Goal: Submit feedback/report problem

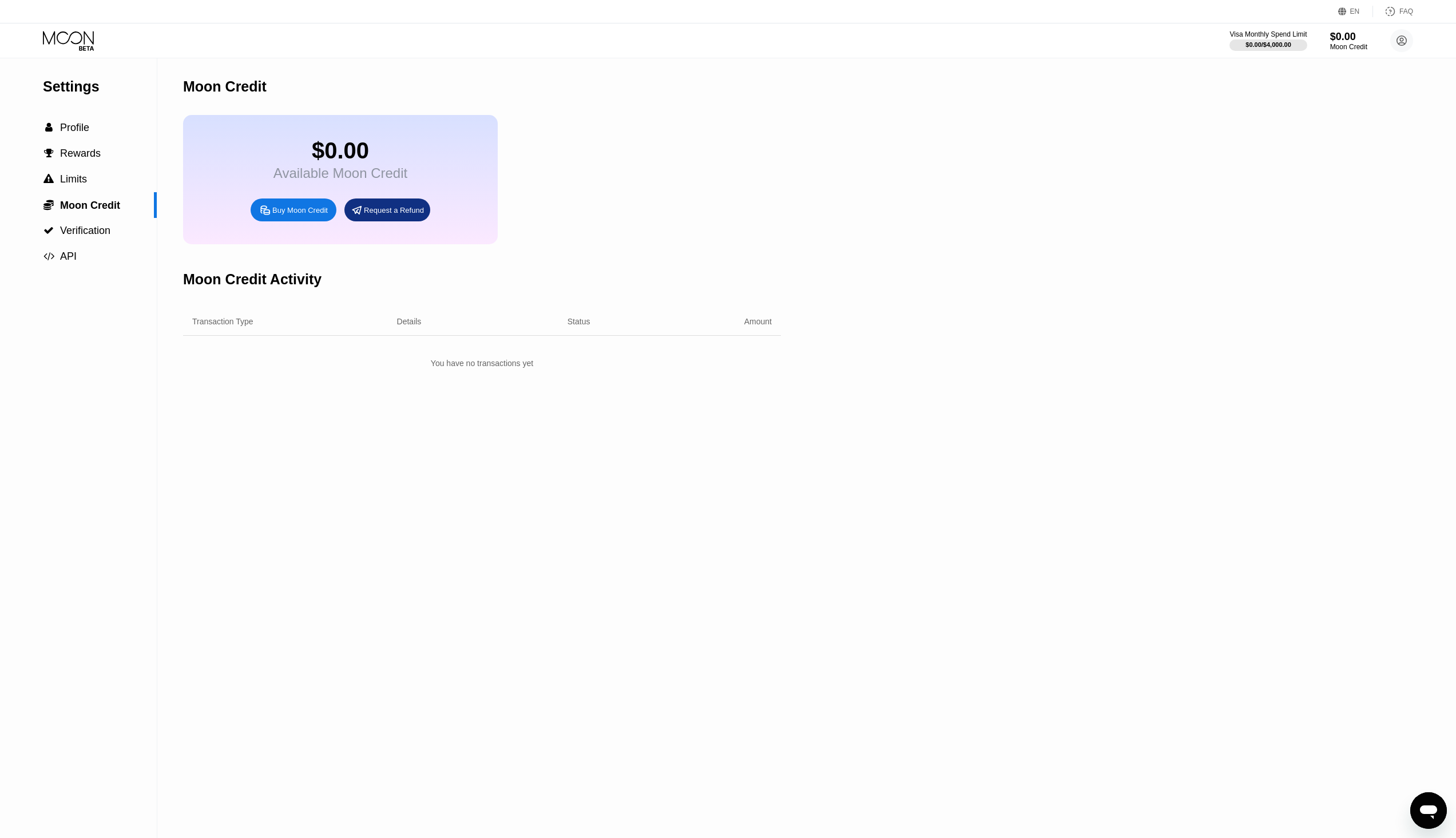
click at [1416, 803] on div "Open messaging window" at bounding box center [1428, 810] width 35 height 35
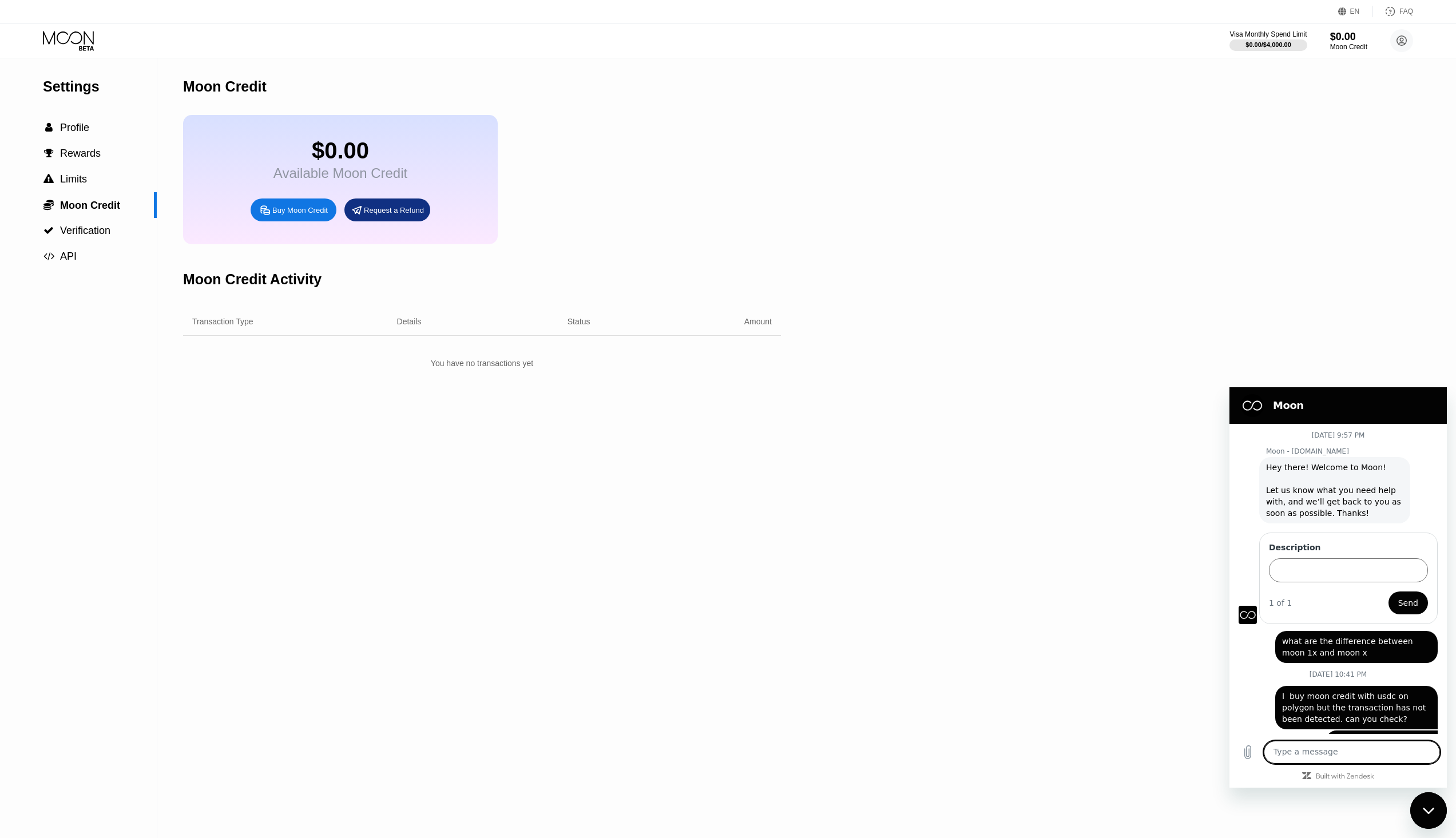
scroll to position [53, 0]
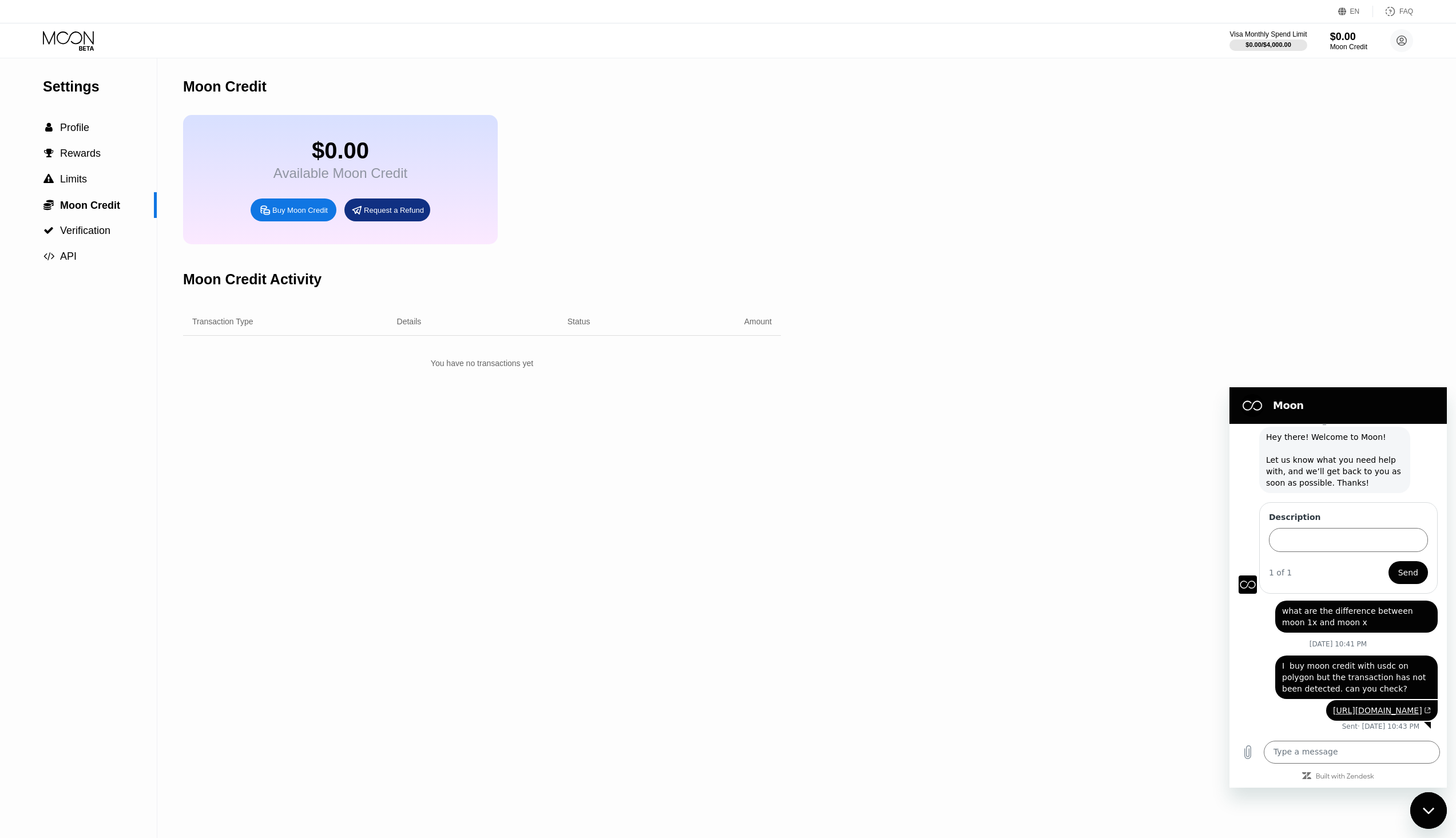
drag, startPoint x: 1360, startPoint y: 589, endPoint x: 1379, endPoint y: 597, distance: 20.6
click at [1379, 604] on span "what are the difference between moon 1x and moon x" at bounding box center [1355, 616] width 149 height 22
click at [1397, 40] on circle at bounding box center [1401, 40] width 22 height 22
click at [1323, 224] on div "About Us" at bounding box center [1331, 229] width 33 height 9
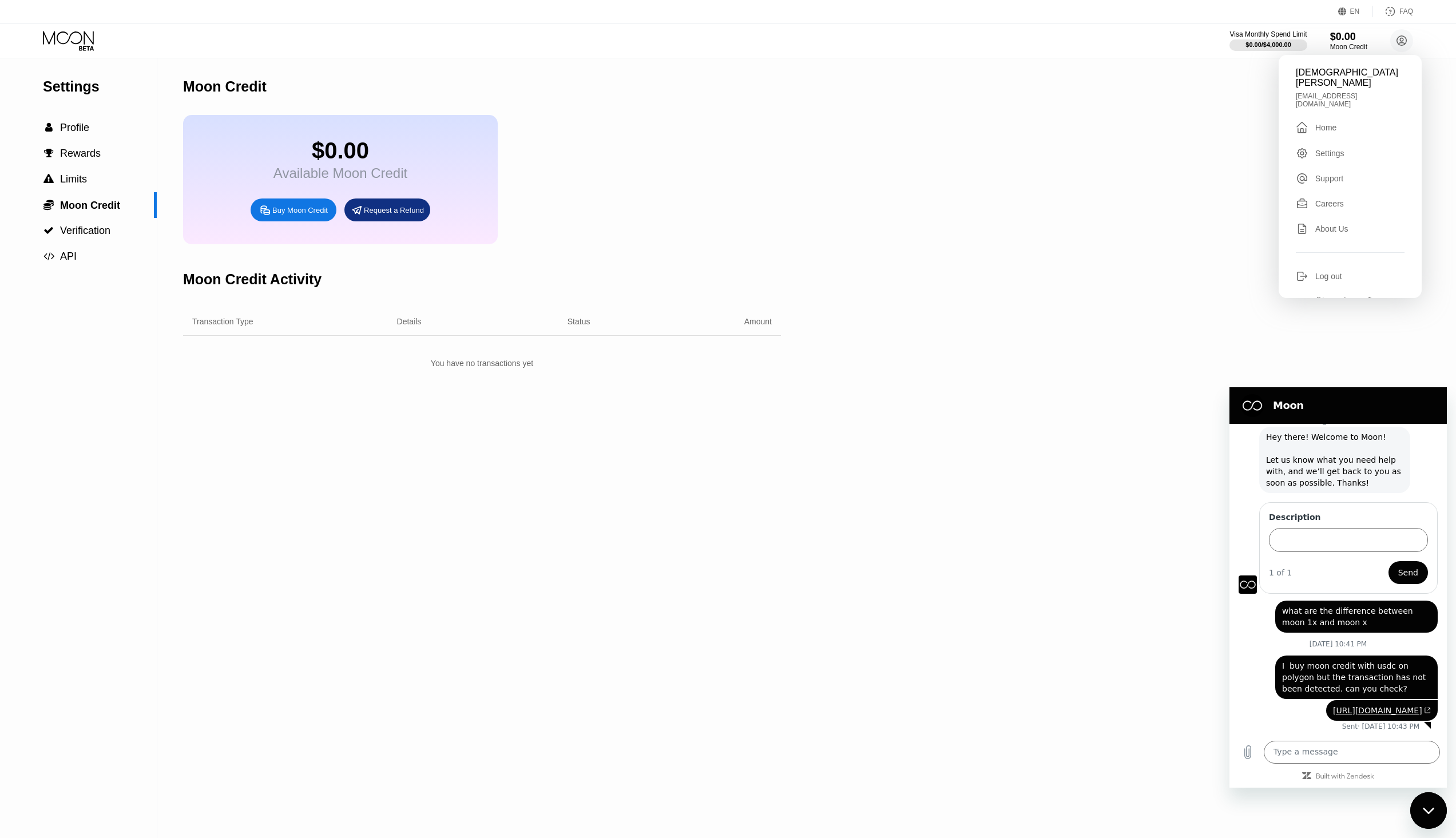
drag, startPoint x: 1280, startPoint y: 642, endPoint x: 1419, endPoint y: 717, distance: 157.9
click at [1419, 717] on div "September 21 at 9:57 PM Moon - paywithmoon.com Moon - paywithmoon.com says: Hey…" at bounding box center [1337, 578] width 218 height 310
drag, startPoint x: 123, startPoint y: 276, endPoint x: 1221, endPoint y: 622, distance: 1151.2
click at [1204, 621] on div "Settings  Profile  Rewards  Limits  Moon Credit  Verification  API Moon C…" at bounding box center [728, 447] width 1456 height 779
click at [1273, 648] on div "Kristian Andreou says: I buy moon credit with usdc on polygon but the transacti…" at bounding box center [1333, 674] width 208 height 50
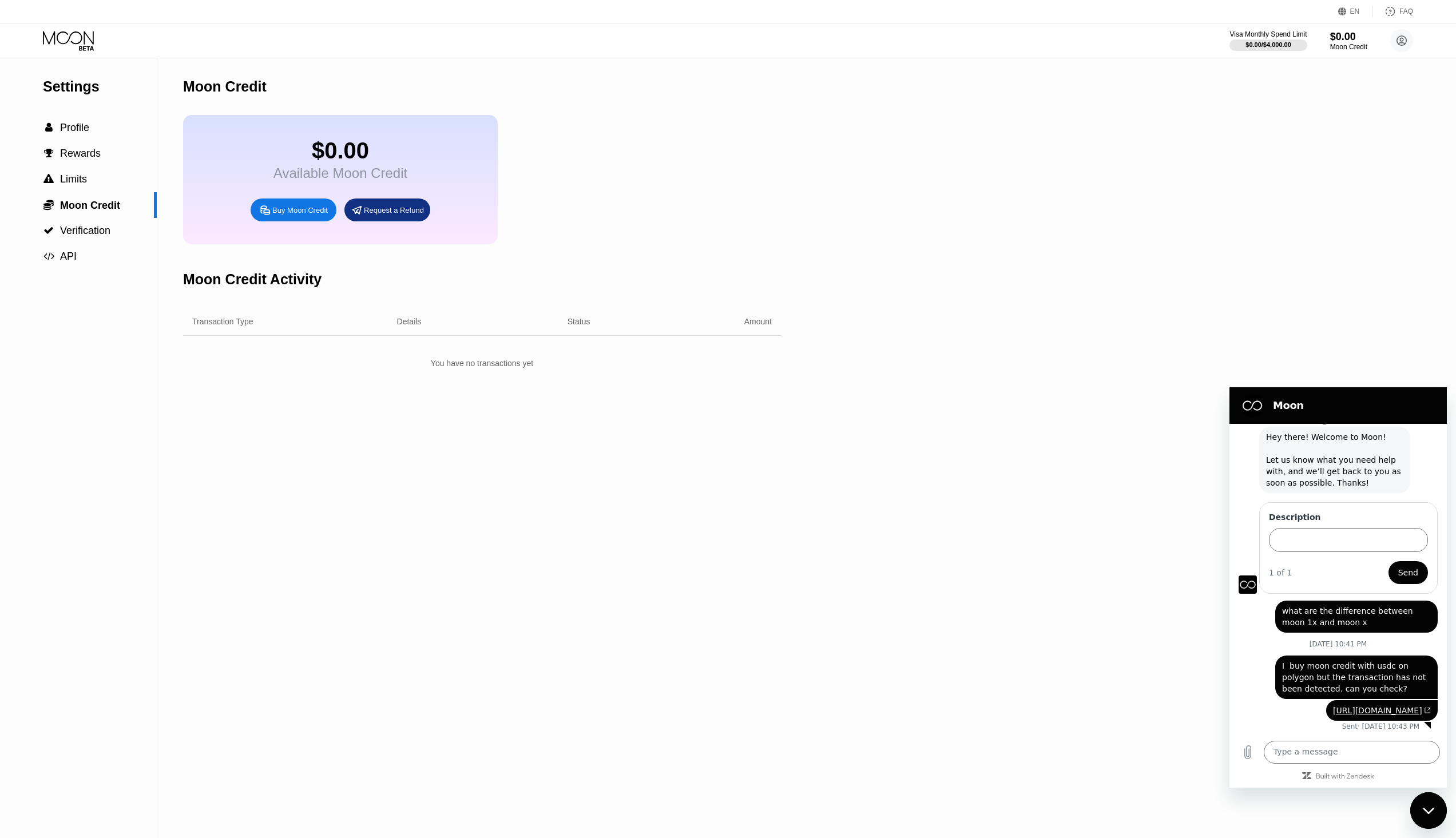
click at [1083, 582] on div "Settings  Profile  Rewards  Limits  Moon Credit  Verification  API Moon C…" at bounding box center [728, 447] width 1456 height 779
click at [1410, 708] on span "https://polygonscan.com/tx/0xf4ff88d5a2b37dd10fba706495a09a21d6c97dbd563a6d134e…" at bounding box center [1381, 710] width 98 height 11
drag, startPoint x: 1413, startPoint y: 710, endPoint x: 1255, endPoint y: 645, distance: 170.8
click at [1255, 645] on div "September 21 at 9:57 PM Moon - paywithmoon.com Moon - paywithmoon.com says: Hey…" at bounding box center [1337, 578] width 218 height 310
copy div "I buy moon credit with usdc on polygon but the transaction has not been detecte…"
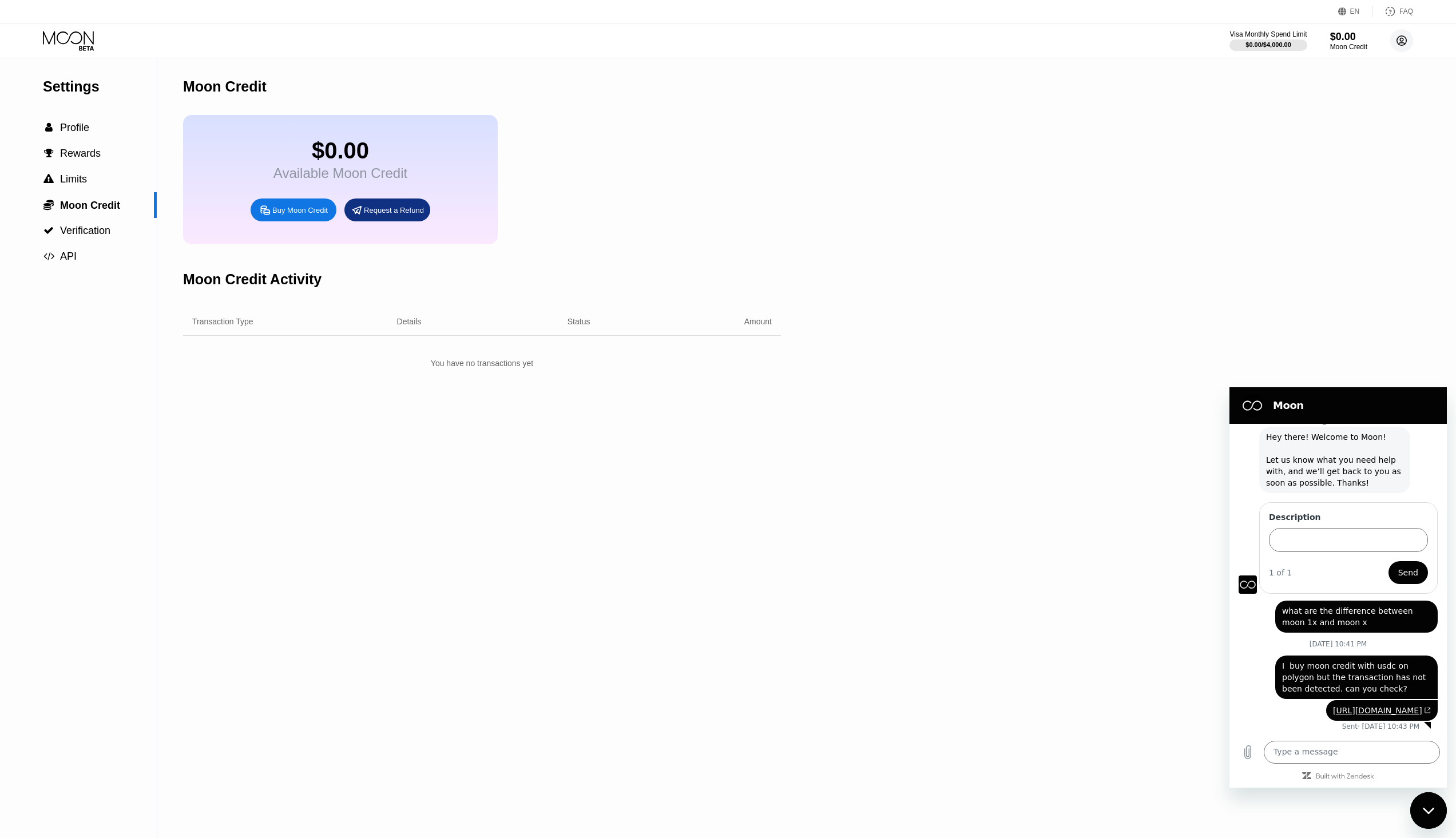
click at [1398, 40] on circle at bounding box center [1401, 40] width 22 height 22
click at [1335, 224] on div "About Us" at bounding box center [1331, 229] width 33 height 9
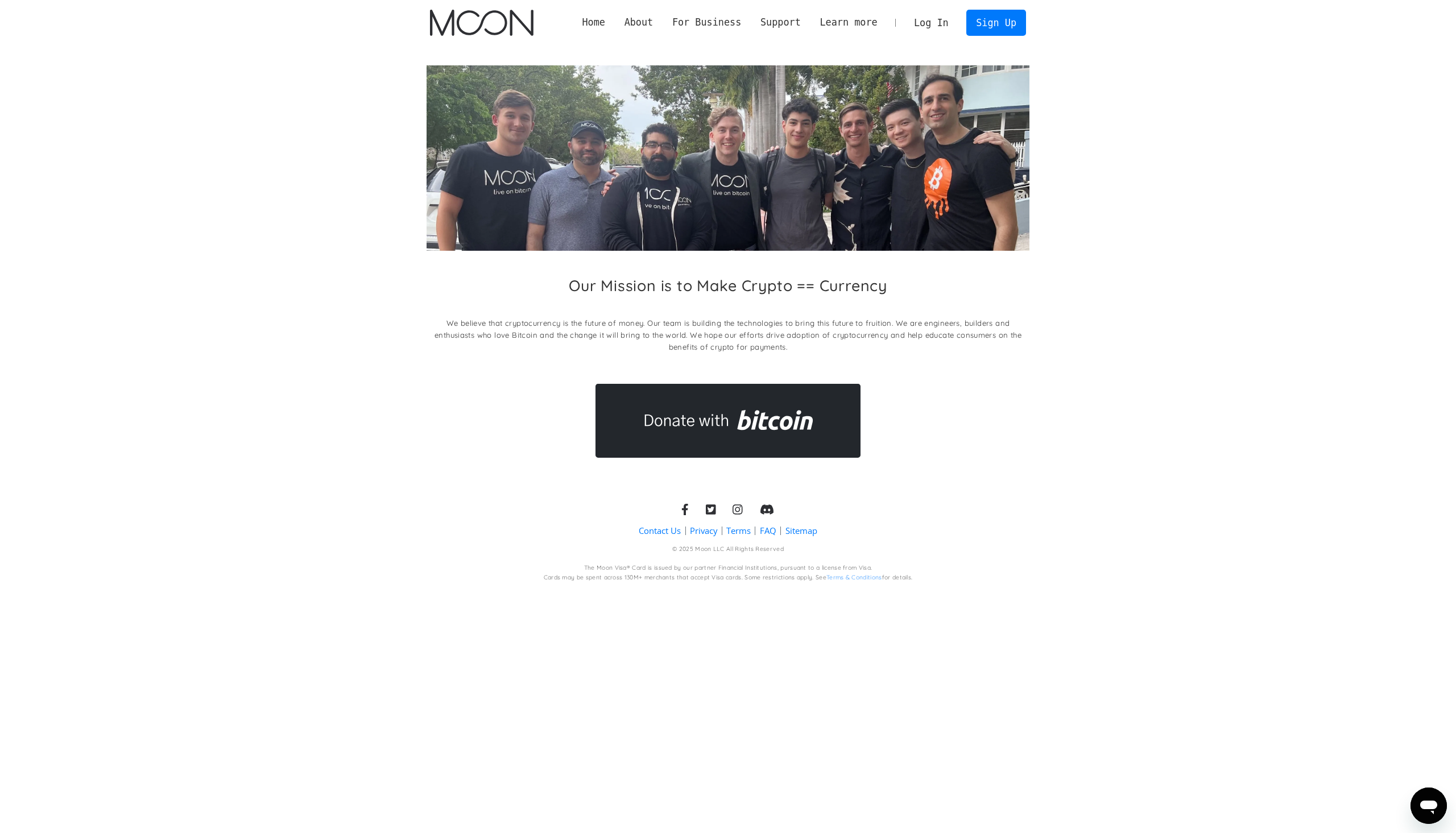
click at [672, 531] on link "Contact Us" at bounding box center [659, 530] width 42 height 12
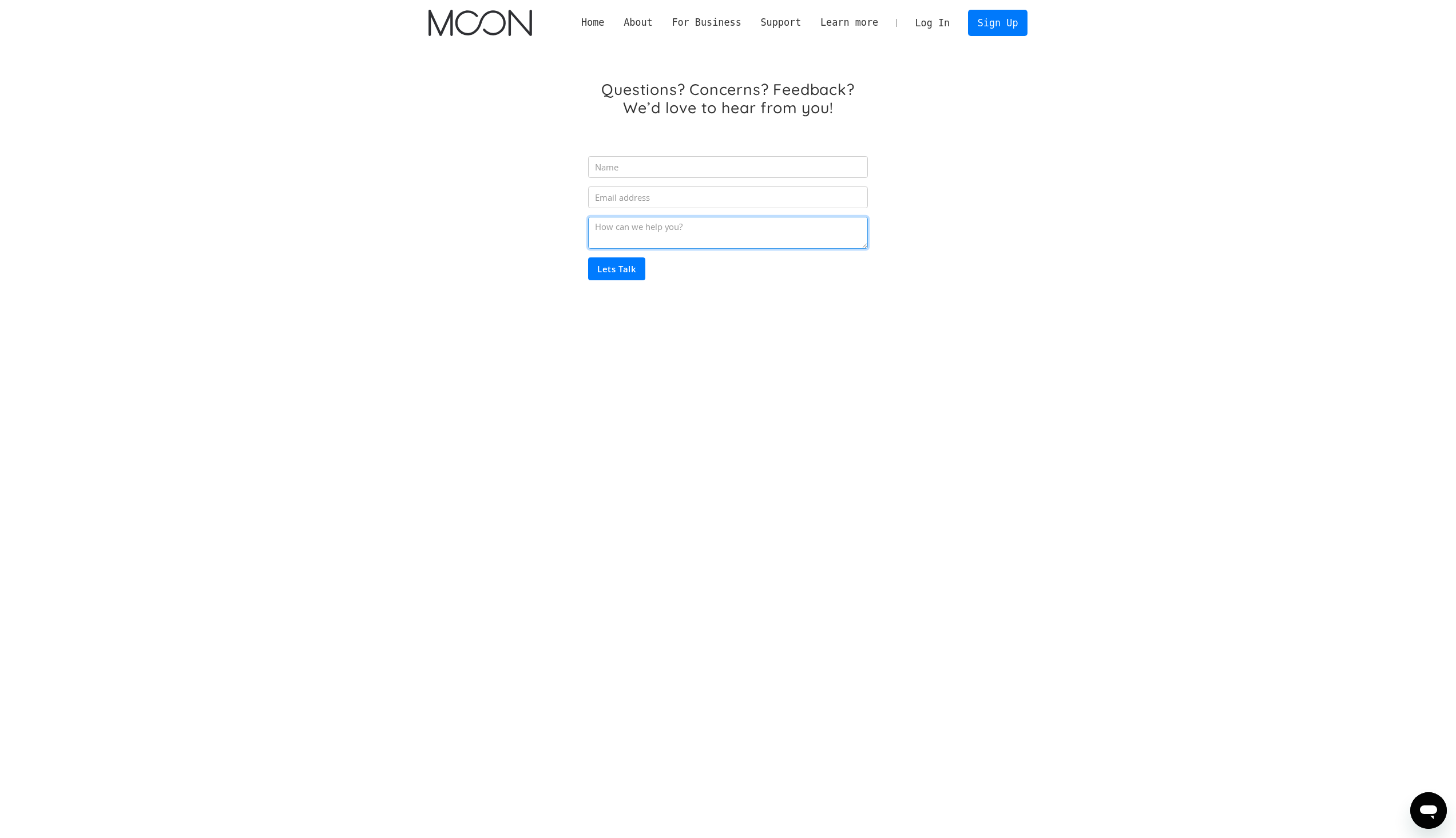
click at [680, 229] on textarea "Email Form" at bounding box center [727, 233] width 279 height 32
click at [1423, 813] on icon "Open messaging window" at bounding box center [1428, 812] width 17 height 14
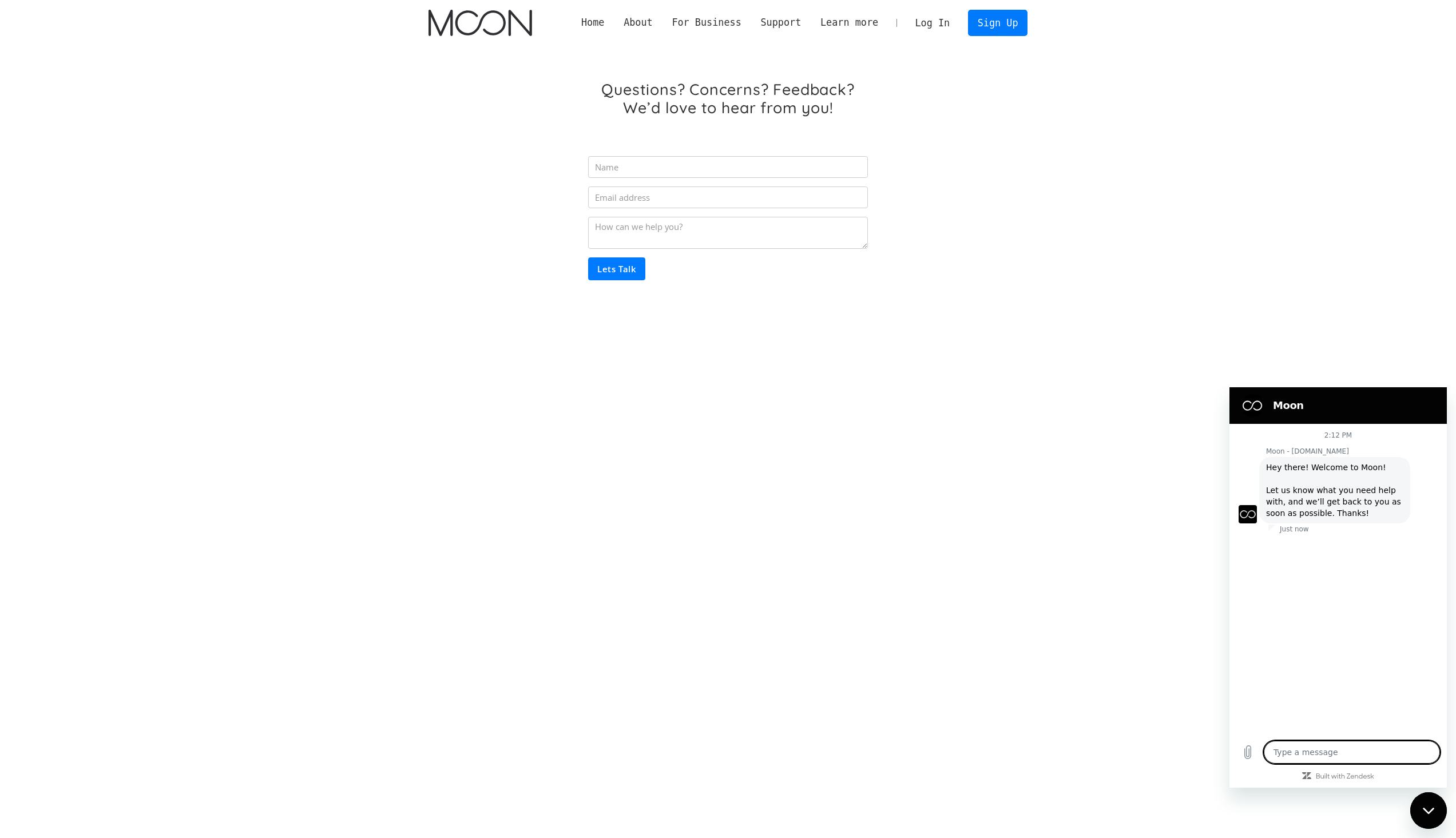
type textarea "x"
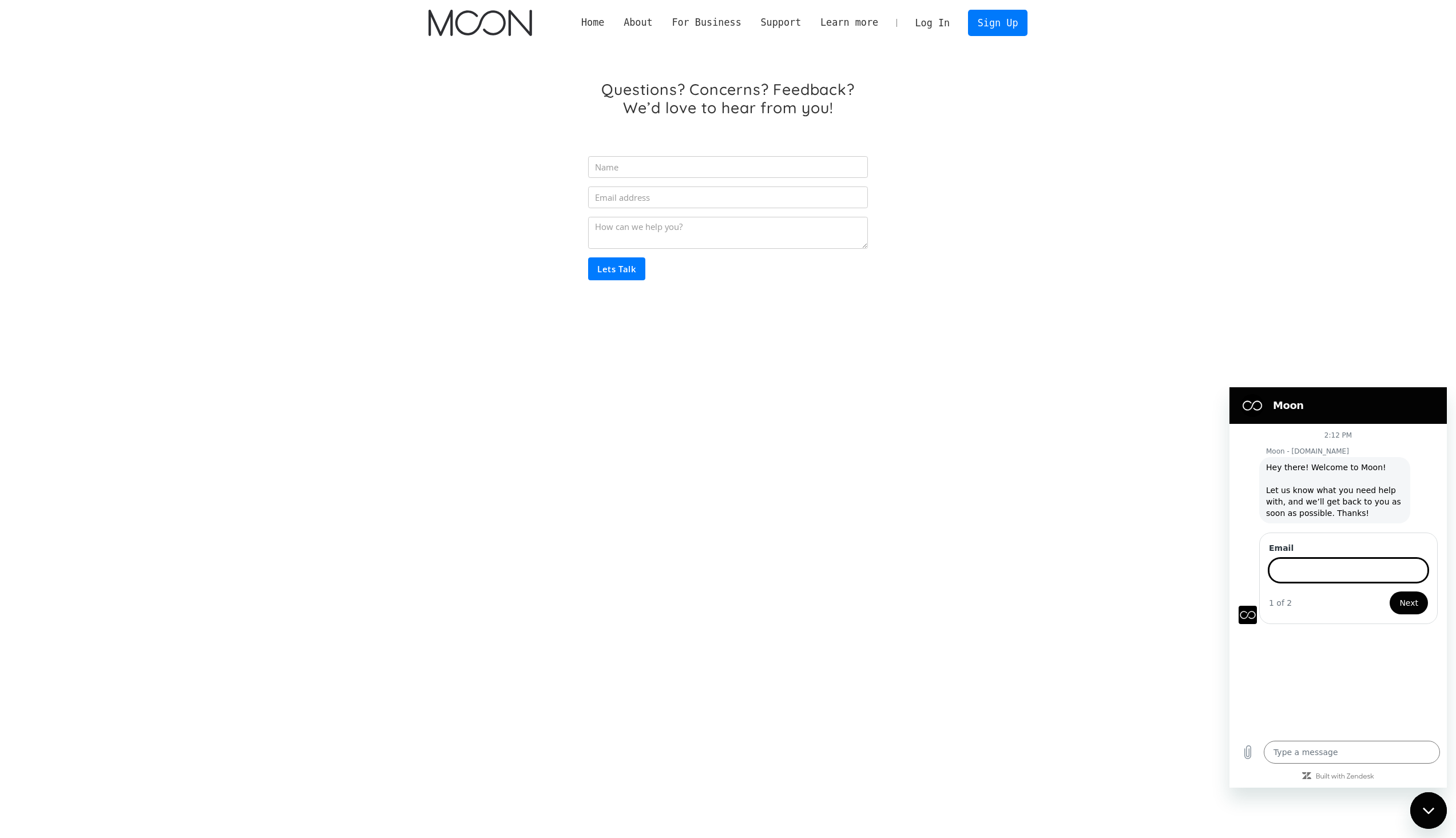
click at [615, 159] on input "Email Form" at bounding box center [727, 166] width 279 height 21
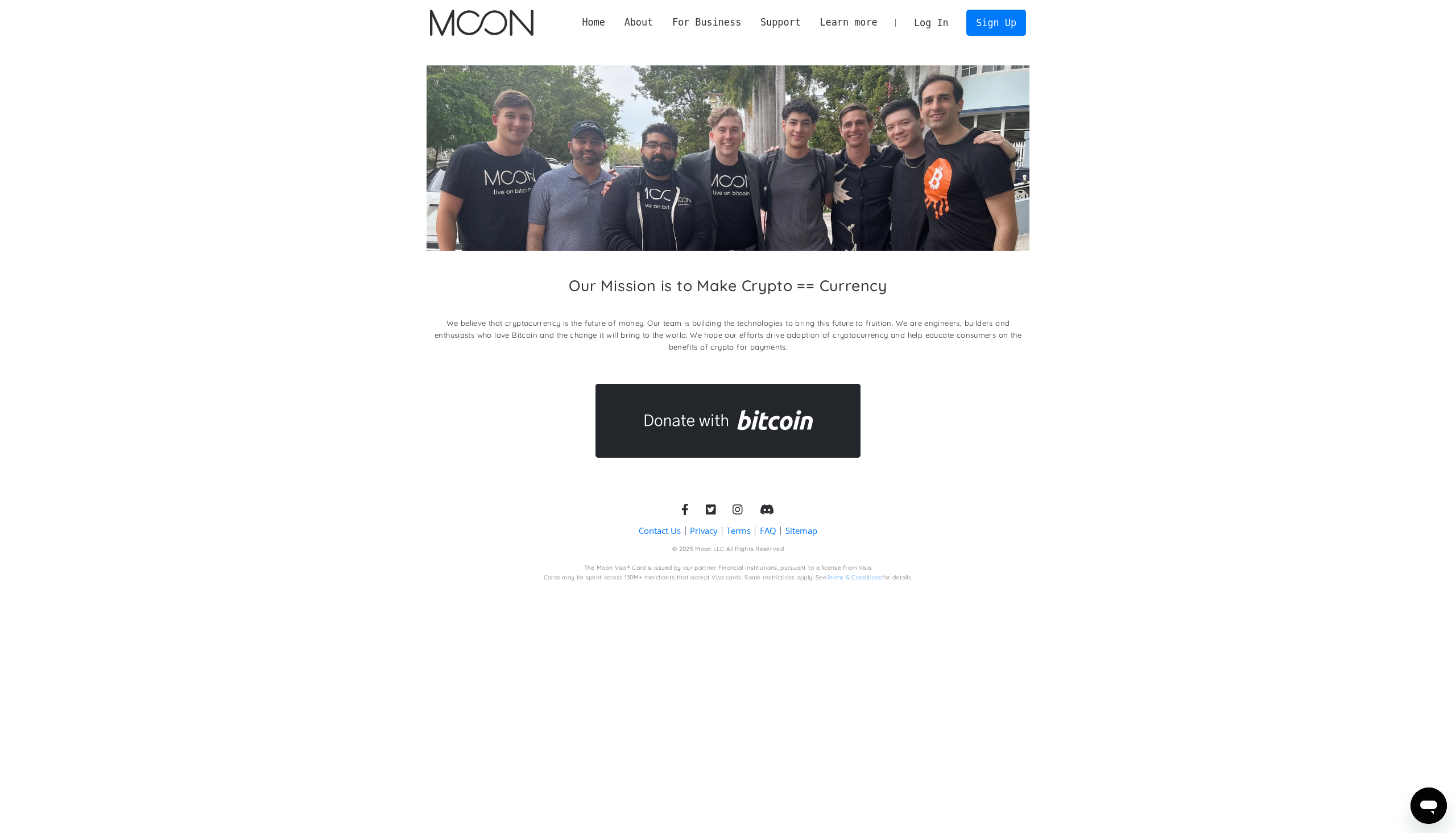
click at [943, 25] on link "Log In" at bounding box center [931, 22] width 54 height 25
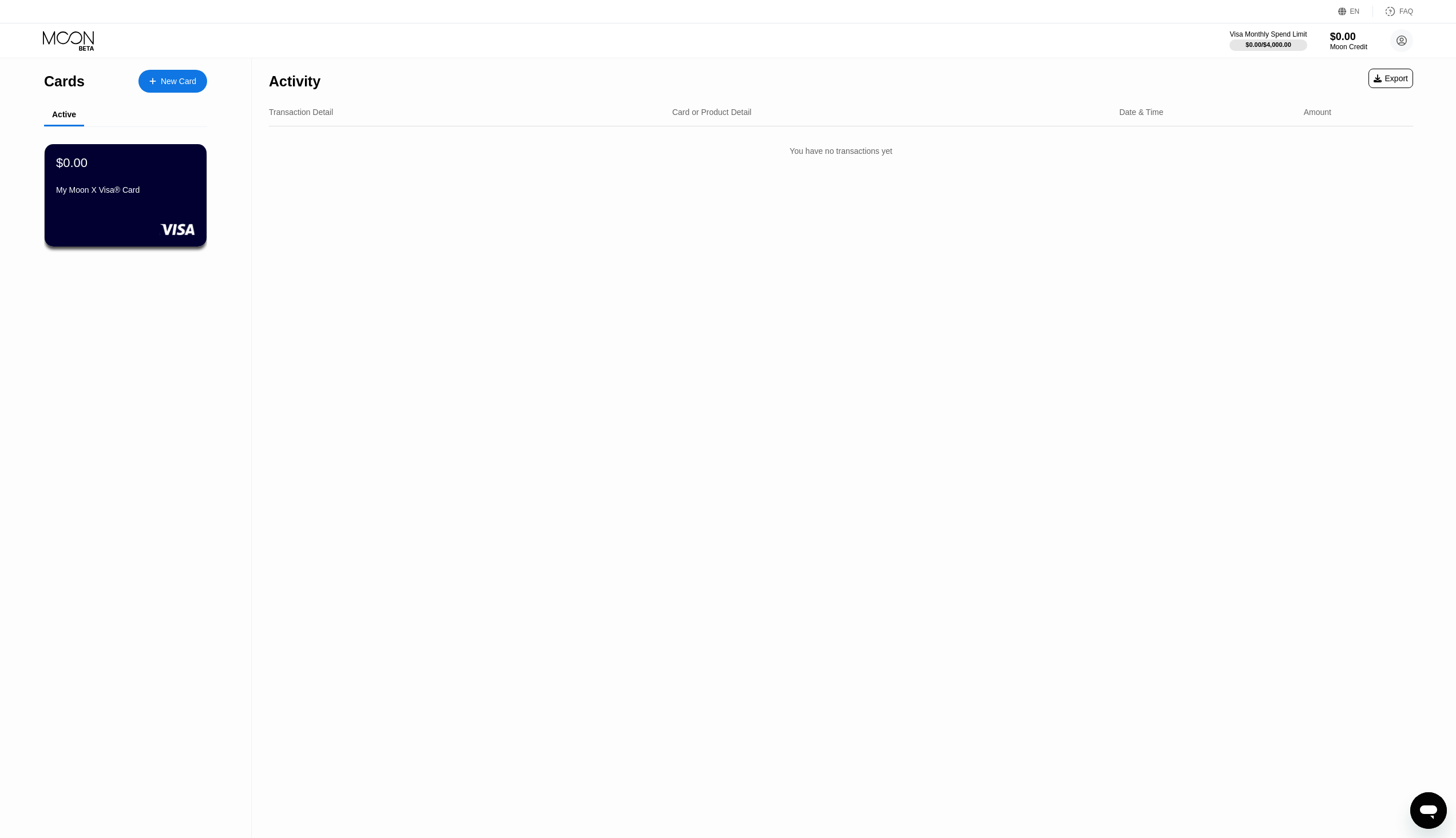
click at [1399, 29] on div "Visa Monthly Spend Limit $0.00 / $4,000.00 $0.00 Moon Credit [PERSON_NAME] [PER…" at bounding box center [728, 40] width 1456 height 35
click at [1400, 37] on icon at bounding box center [1401, 40] width 22 height 22
click at [1327, 224] on div "About Us" at bounding box center [1331, 229] width 33 height 9
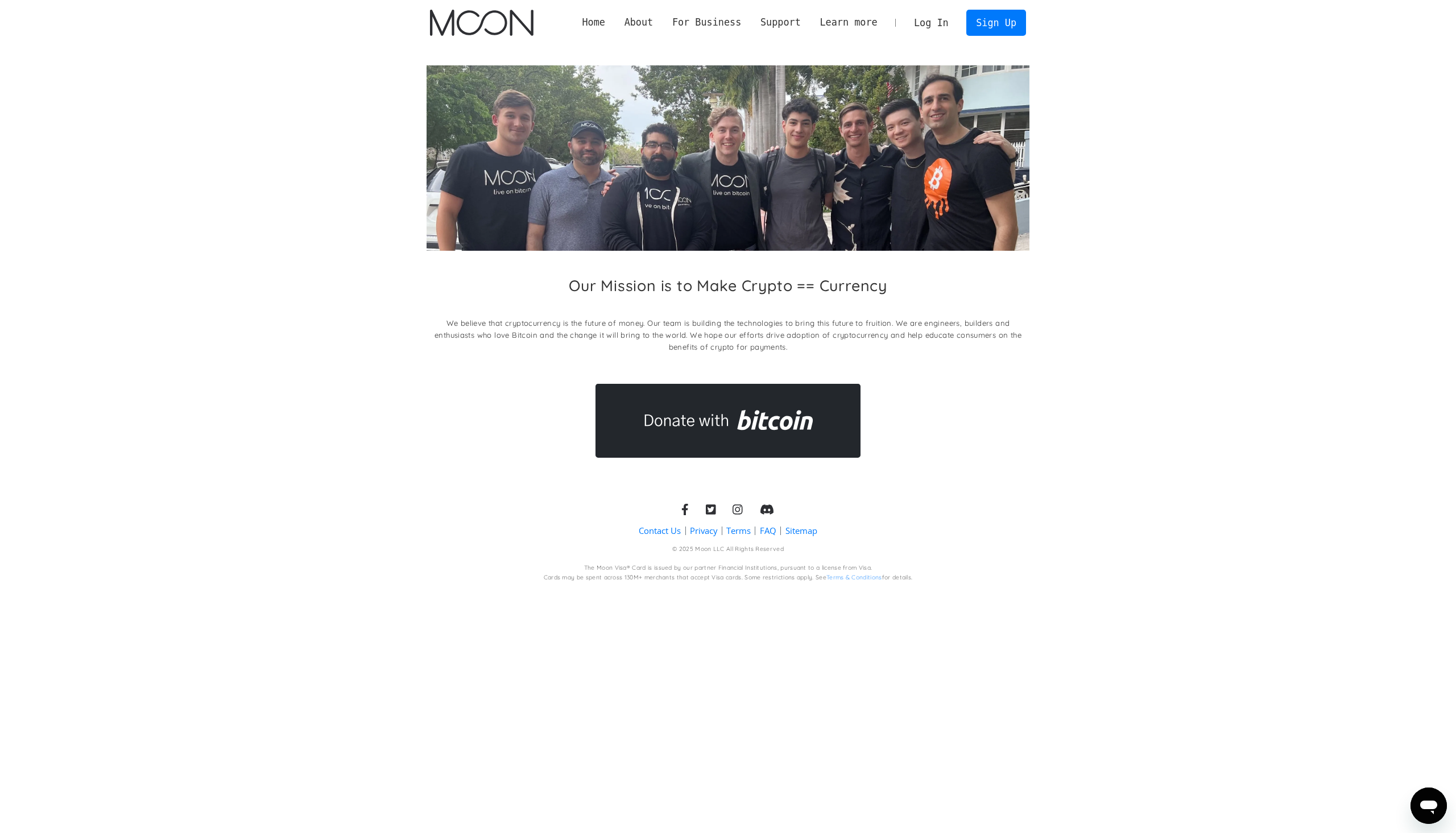
click at [669, 529] on link "Contact Us" at bounding box center [659, 530] width 42 height 12
